Goal: Information Seeking & Learning: Learn about a topic

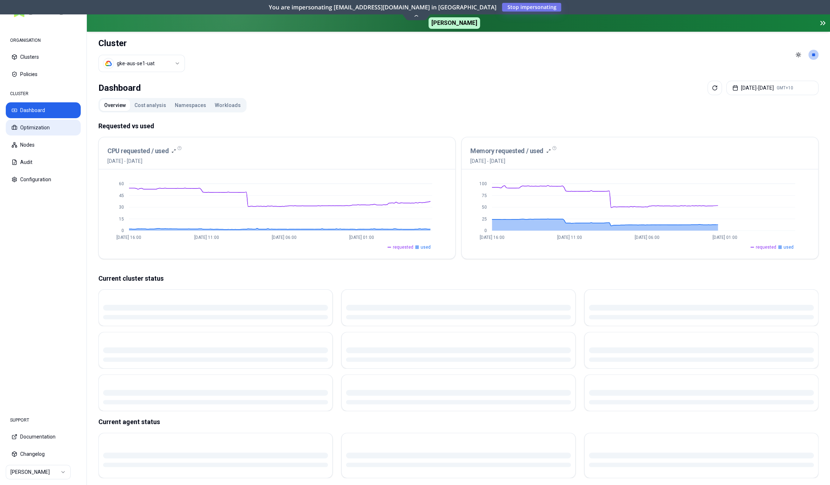
click at [51, 130] on button "Optimization" at bounding box center [43, 128] width 75 height 16
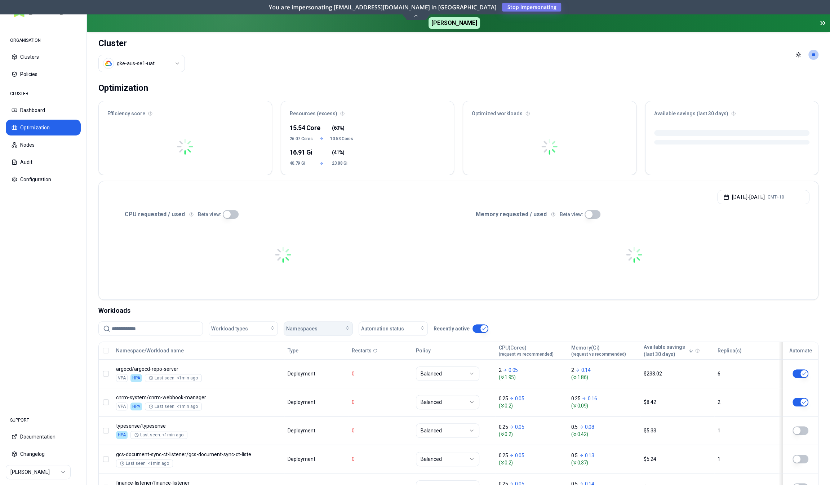
click at [324, 328] on div "Namespaces" at bounding box center [318, 328] width 64 height 7
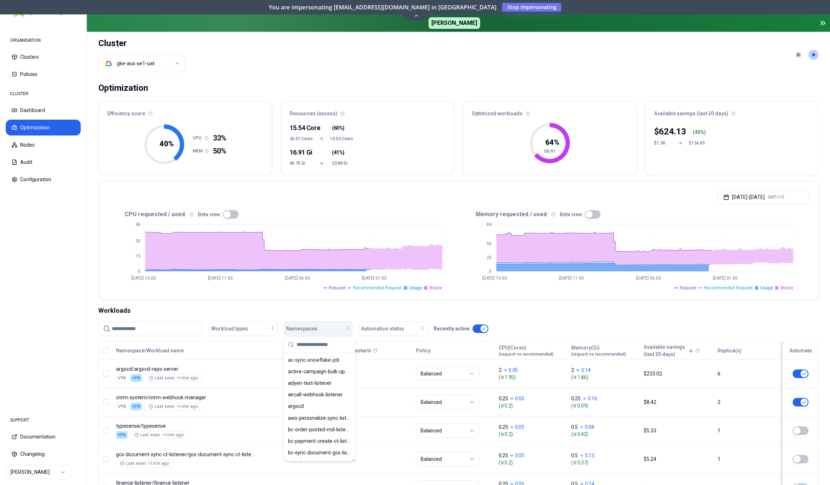
click at [315, 328] on span "Namespaces" at bounding box center [301, 328] width 31 height 7
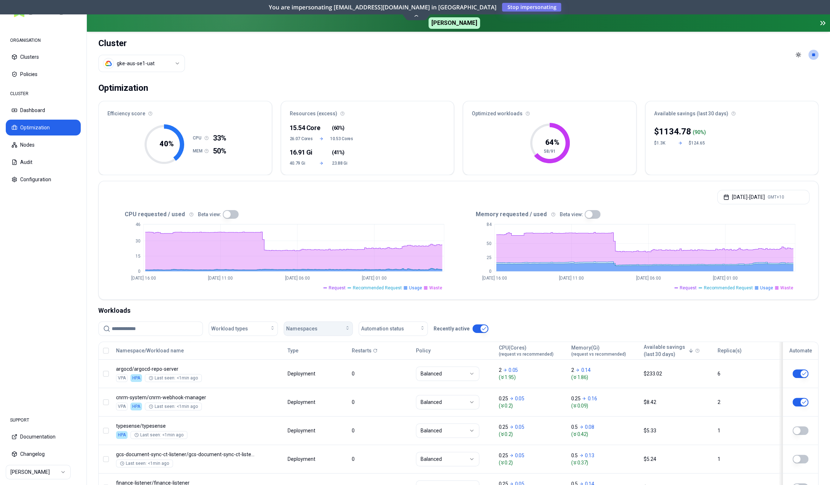
click at [315, 328] on span "Namespaces" at bounding box center [301, 328] width 31 height 7
type input "***"
click at [312, 360] on span "car-journal-events-listener" at bounding box center [318, 359] width 61 height 7
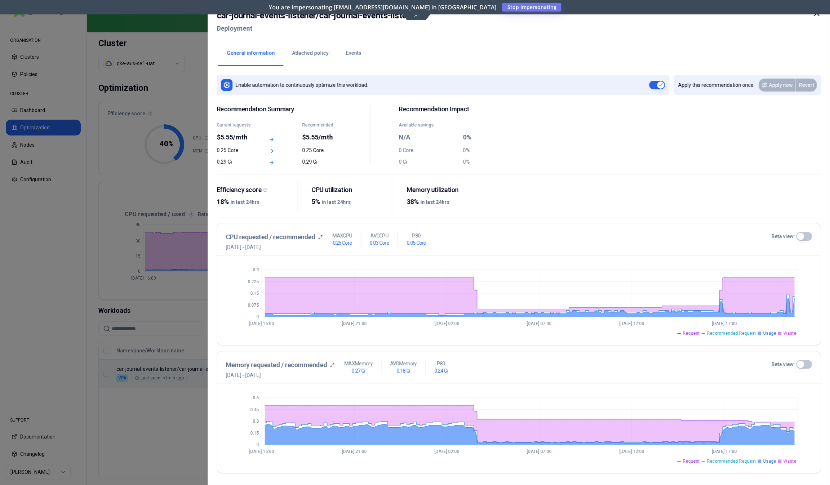
click at [348, 53] on button "Events" at bounding box center [353, 53] width 33 height 25
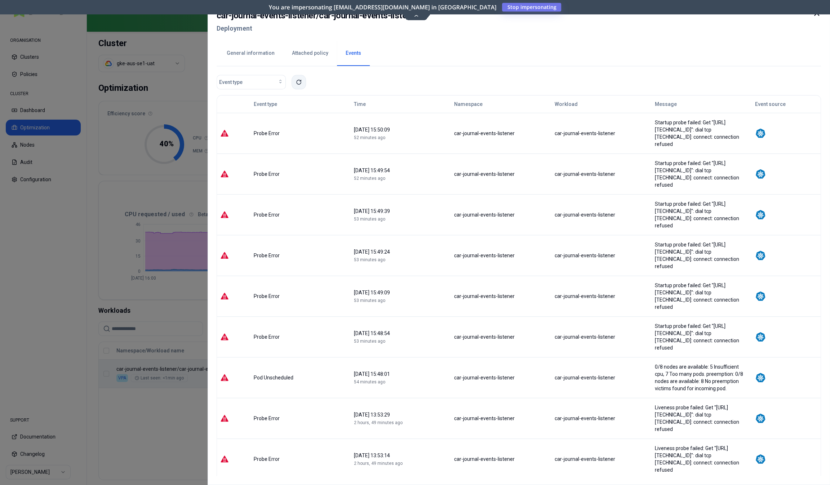
click at [298, 84] on icon at bounding box center [299, 82] width 4 height 4
click at [327, 18] on h2 "car-journal-events-listener / car-journal-events-listener" at bounding box center [318, 15] width 202 height 13
drag, startPoint x: 327, startPoint y: 18, endPoint x: 394, endPoint y: 18, distance: 67.0
click at [394, 18] on h2 "car-journal-events-listener / car-journal-events-listener" at bounding box center [318, 15] width 202 height 13
copy h2 "car-journal-events-listener"
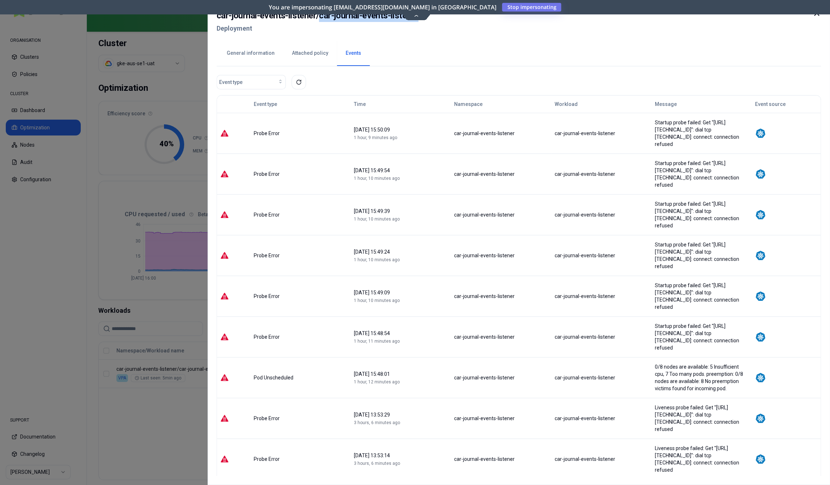
click at [160, 410] on div at bounding box center [415, 242] width 830 height 485
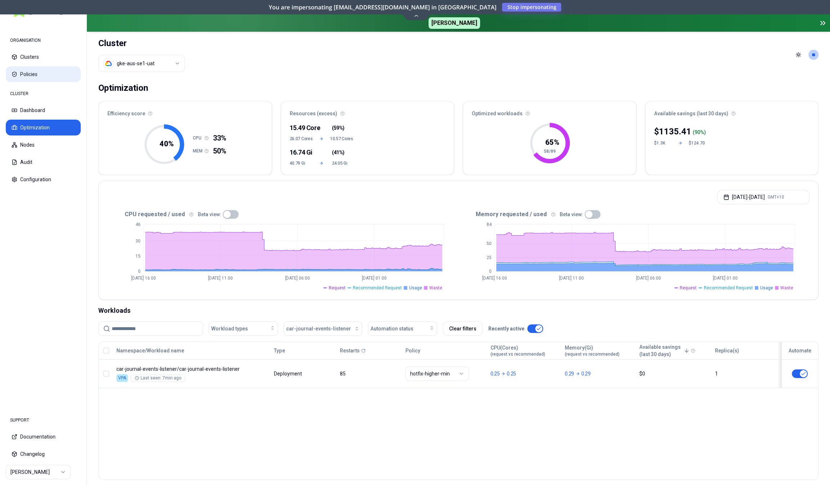
click at [41, 79] on button "Policies" at bounding box center [43, 74] width 75 height 16
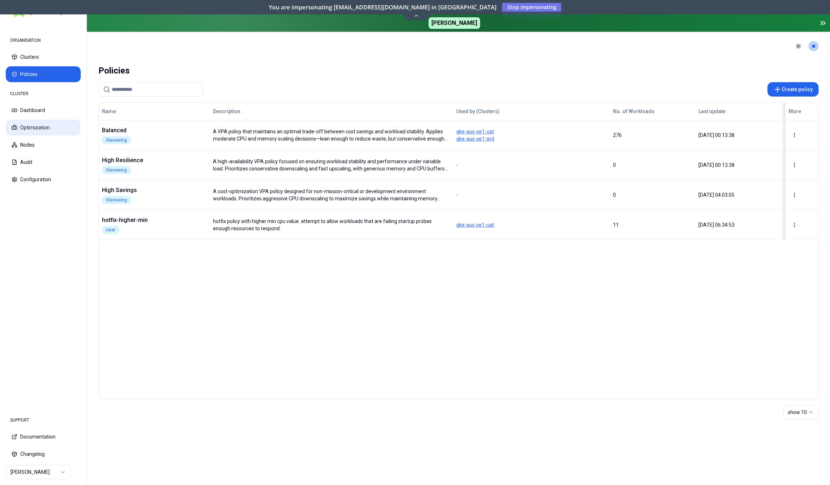
click at [37, 128] on button "Optimization" at bounding box center [43, 128] width 75 height 16
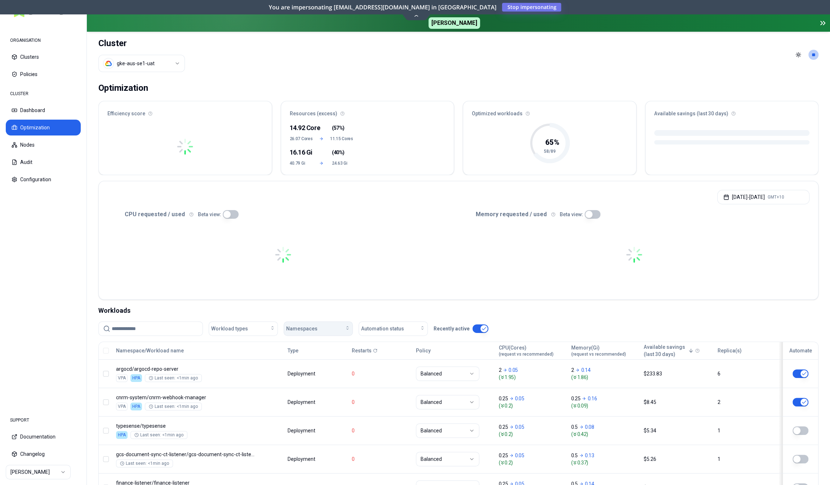
click at [300, 330] on span "Namespaces" at bounding box center [301, 328] width 31 height 7
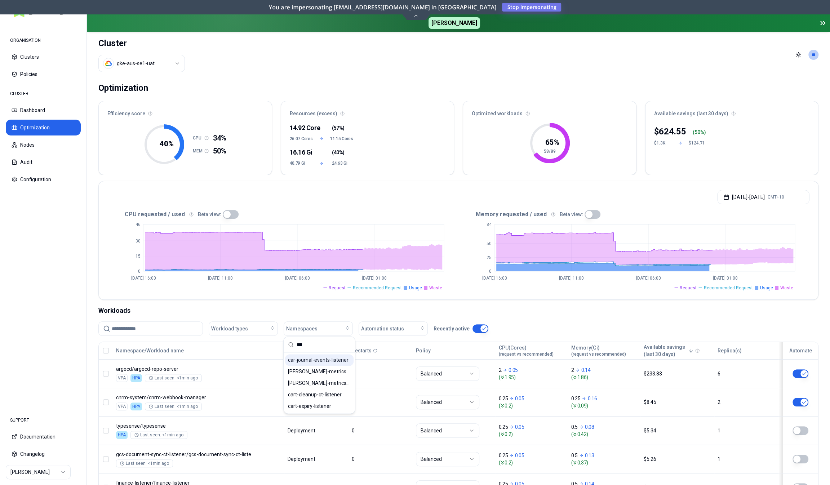
type input "***"
click at [308, 362] on span "car-journal-events-listener" at bounding box center [318, 359] width 61 height 7
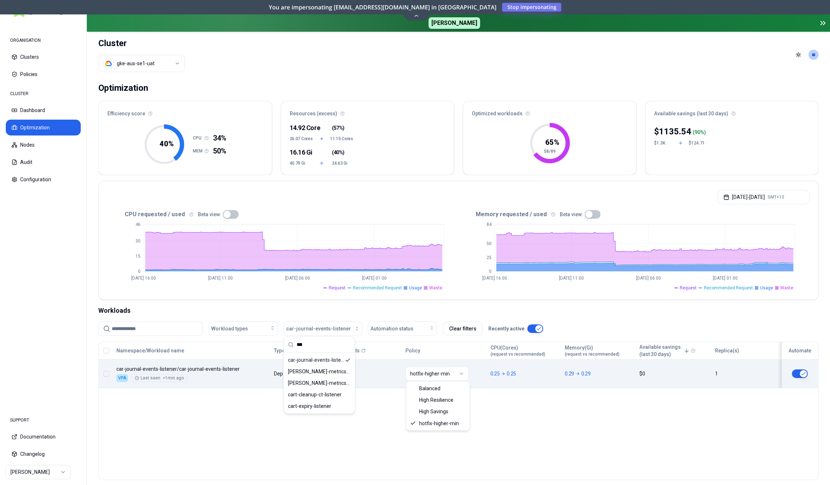
click at [452, 377] on html "ORGANISATION Clusters Policies CLUSTER Dashboard Optimization Nodes Audit Confi…" at bounding box center [415, 242] width 830 height 485
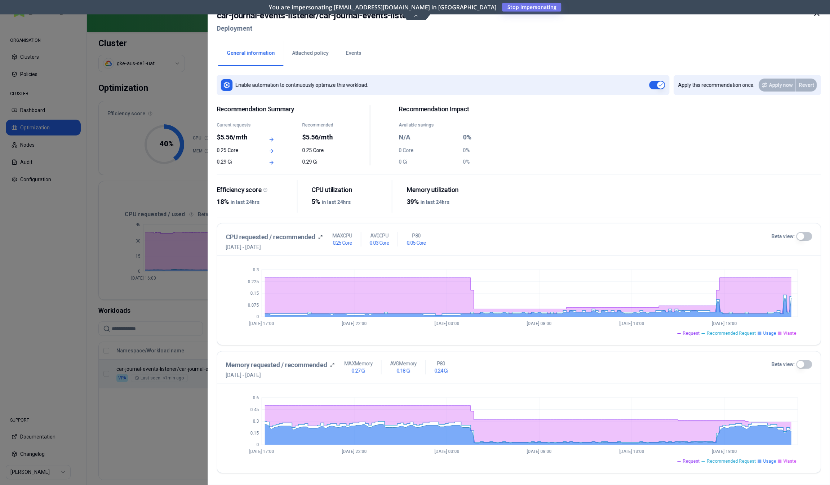
click at [342, 52] on button "Events" at bounding box center [353, 53] width 33 height 25
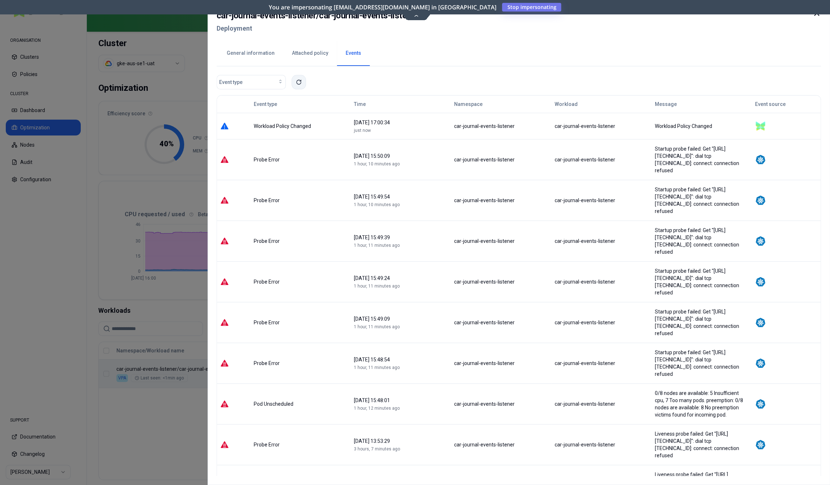
click at [301, 81] on icon at bounding box center [299, 82] width 6 height 6
click at [194, 416] on div at bounding box center [415, 242] width 830 height 485
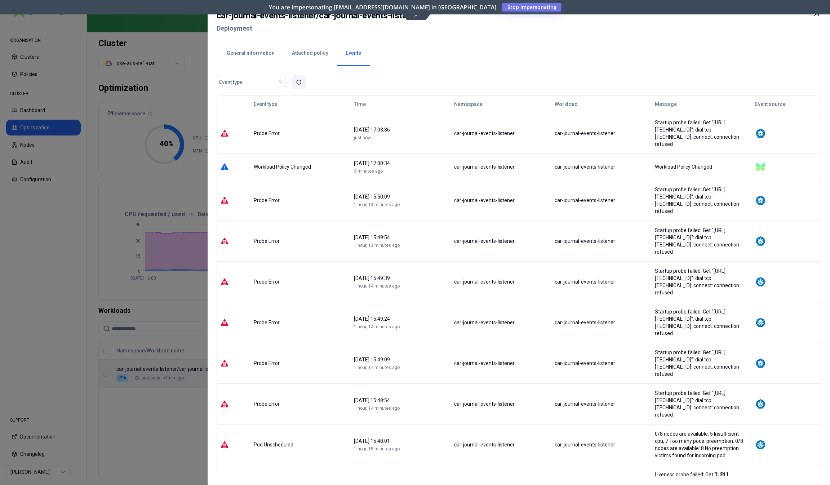
click at [298, 82] on icon at bounding box center [299, 82] width 6 height 6
click at [300, 79] on button at bounding box center [298, 82] width 14 height 14
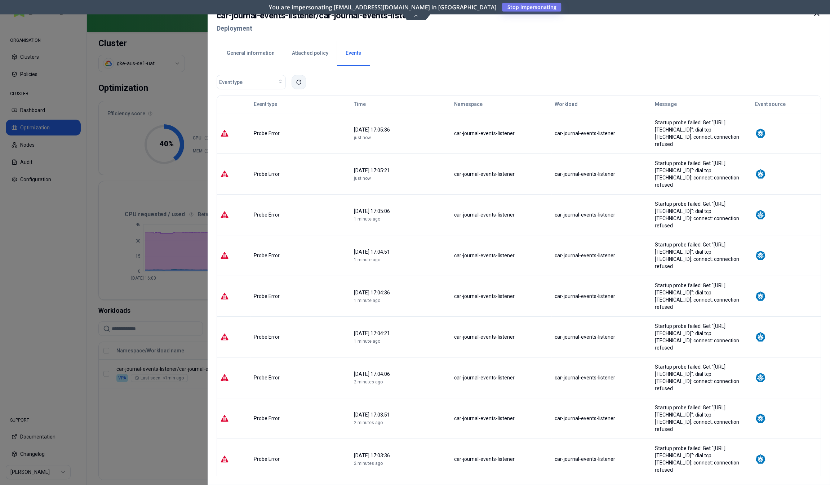
click at [297, 84] on icon at bounding box center [299, 82] width 4 height 4
click at [297, 78] on button at bounding box center [298, 82] width 14 height 14
click at [296, 83] on icon at bounding box center [299, 82] width 6 height 6
click at [298, 85] on icon at bounding box center [299, 82] width 6 height 6
click at [301, 82] on icon at bounding box center [299, 82] width 6 height 6
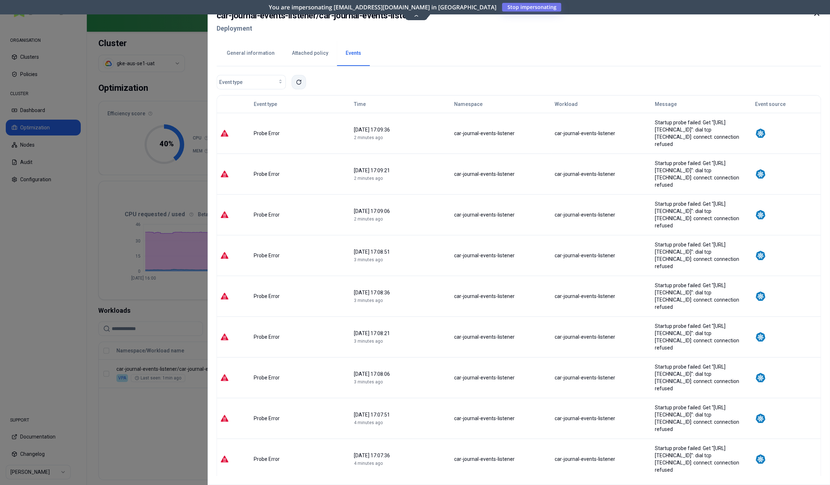
click at [302, 84] on button at bounding box center [298, 82] width 14 height 14
click at [249, 57] on button "General information" at bounding box center [250, 53] width 65 height 25
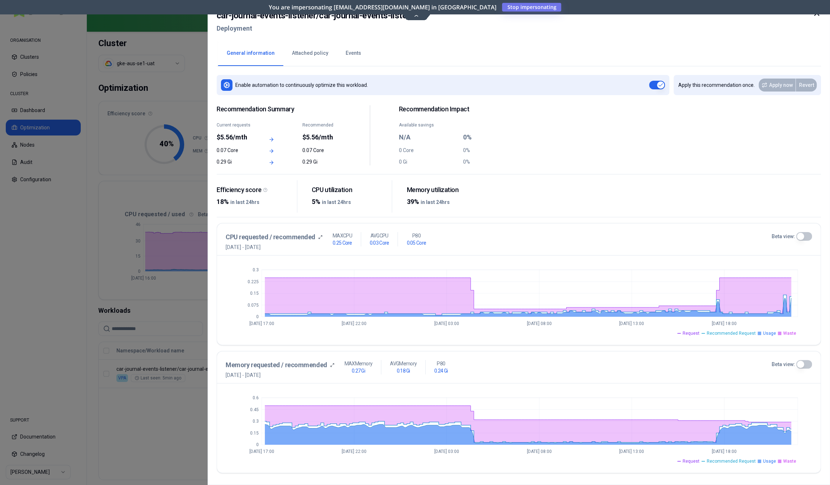
click at [804, 235] on button "Beta view:" at bounding box center [804, 236] width 16 height 9
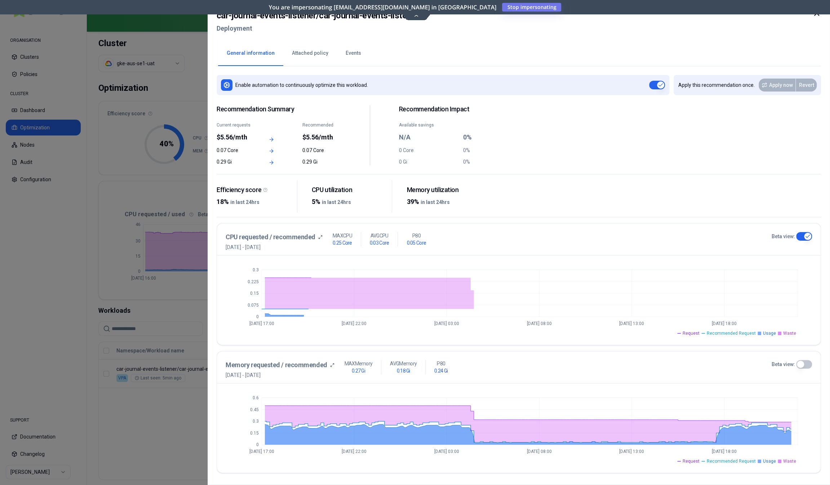
click at [805, 364] on button "Beta view:" at bounding box center [804, 364] width 16 height 9
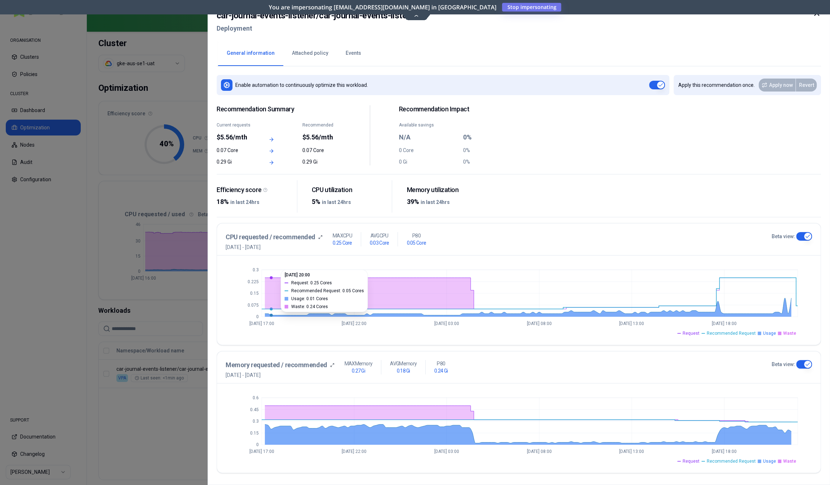
type button "on"
click at [350, 57] on button "Events" at bounding box center [353, 53] width 33 height 25
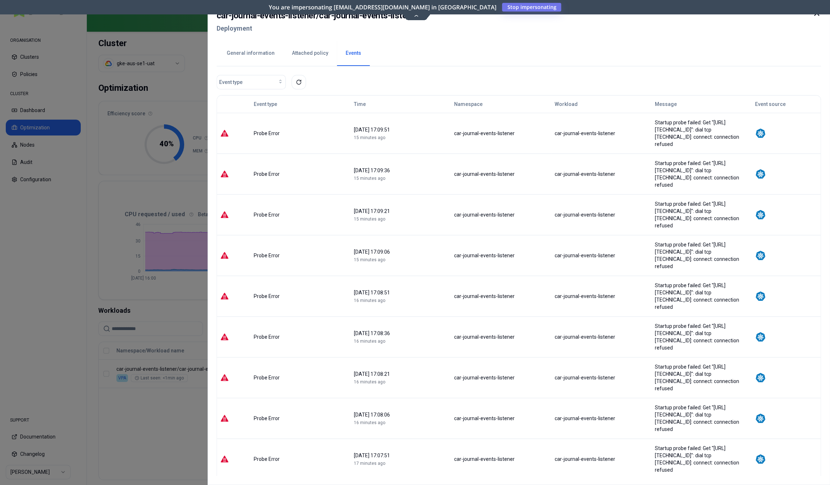
click at [266, 56] on button "General information" at bounding box center [250, 53] width 65 height 25
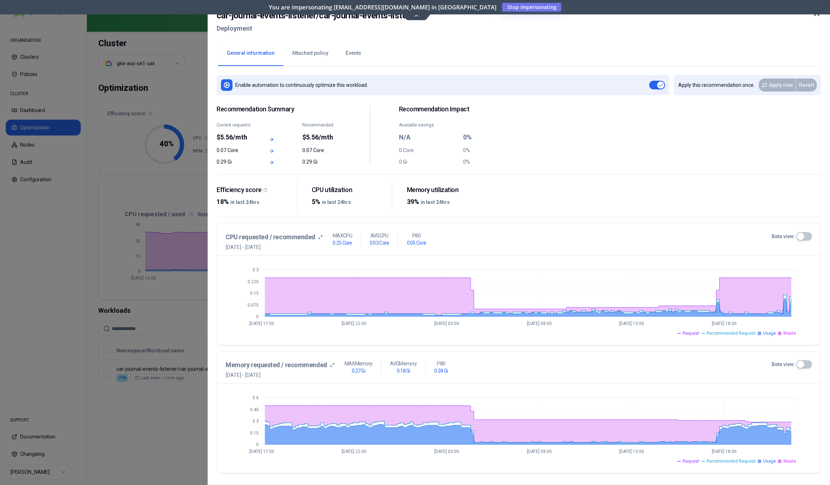
click at [808, 237] on button "Beta view:" at bounding box center [804, 236] width 16 height 9
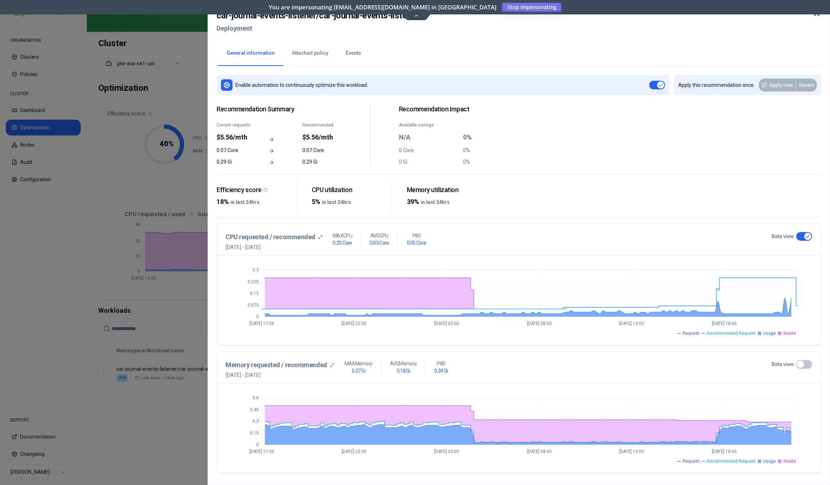
click at [805, 363] on button "Beta view:" at bounding box center [804, 364] width 16 height 9
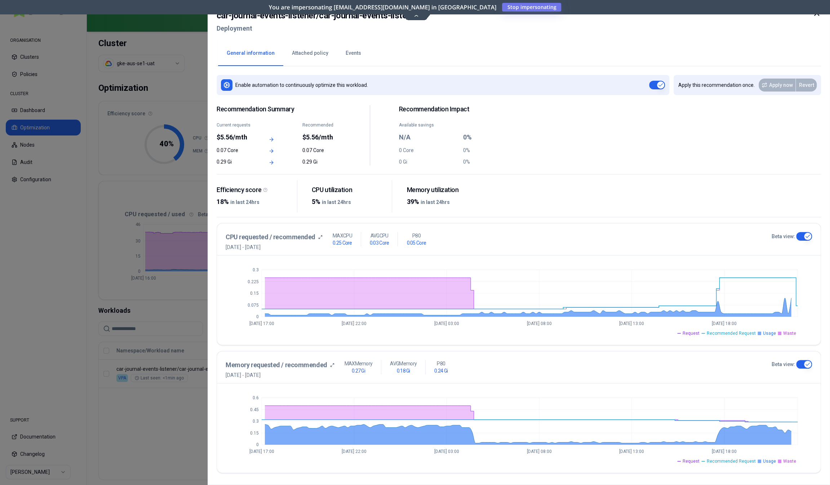
type button "on"
